Goal: Transaction & Acquisition: Subscribe to service/newsletter

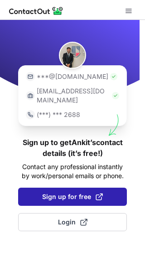
click at [69, 192] on span "Sign up for free" at bounding box center [72, 196] width 61 height 9
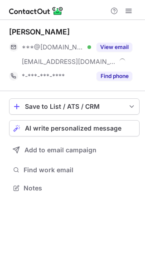
scroll to position [182, 145]
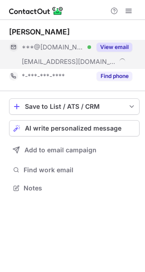
click at [123, 48] on button "View email" at bounding box center [115, 47] width 36 height 9
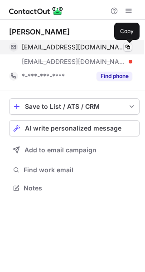
click at [126, 47] on span at bounding box center [127, 47] width 7 height 7
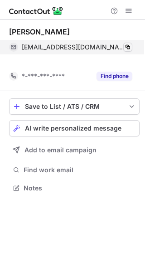
scroll to position [167, 145]
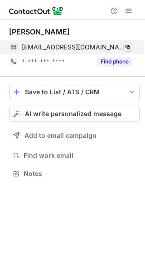
click at [126, 47] on span at bounding box center [127, 47] width 7 height 7
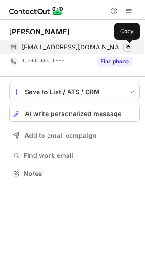
click at [128, 47] on span at bounding box center [127, 47] width 7 height 7
